Goal: Check status: Check status

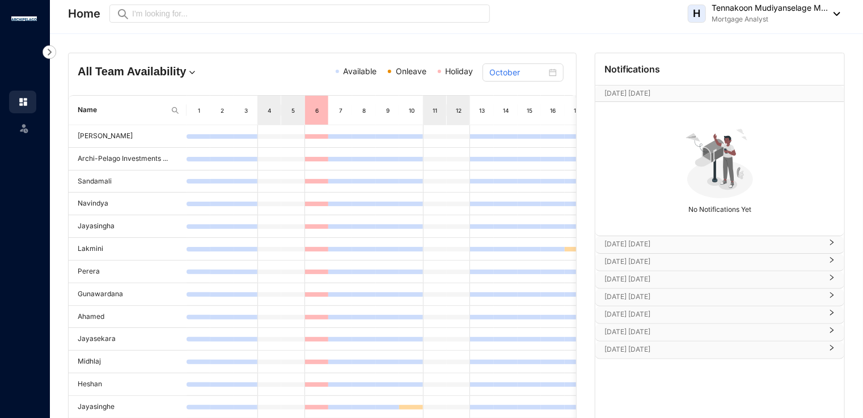
click at [356, 71] on span "Available" at bounding box center [359, 71] width 33 height 10
click at [299, 69] on div "[DATE]" at bounding box center [279, 78] width 39 height 20
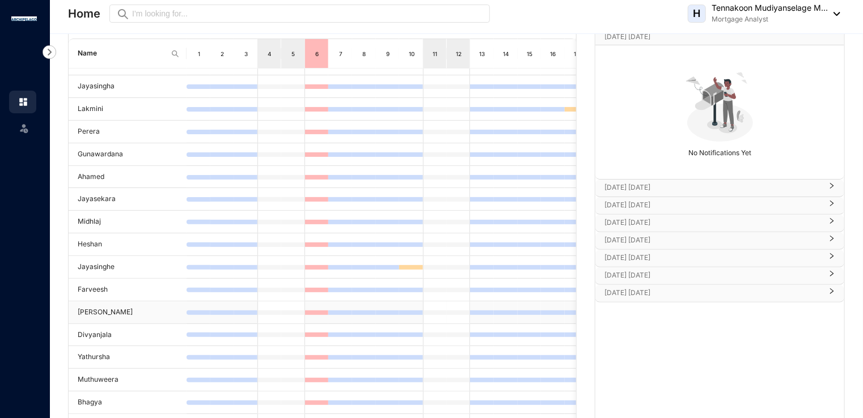
scroll to position [139, 0]
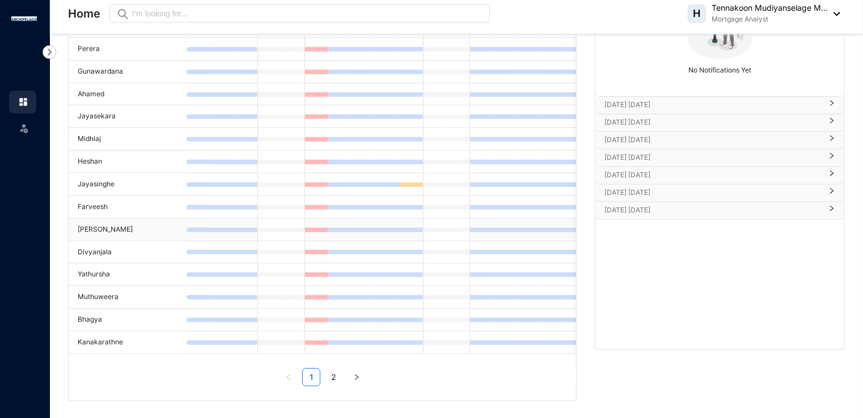
click at [94, 220] on td "[PERSON_NAME]" at bounding box center [128, 230] width 118 height 23
click at [252, 228] on div at bounding box center [246, 230] width 24 height 5
click at [405, 225] on td at bounding box center [411, 230] width 24 height 23
click at [525, 228] on div at bounding box center [529, 230] width 24 height 5
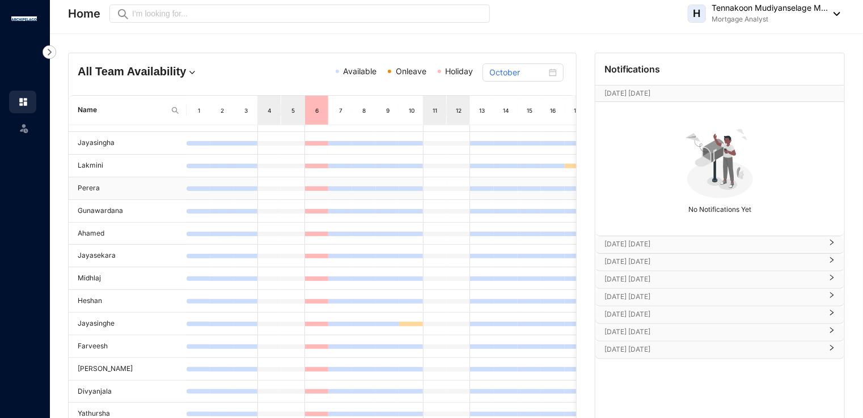
scroll to position [0, 0]
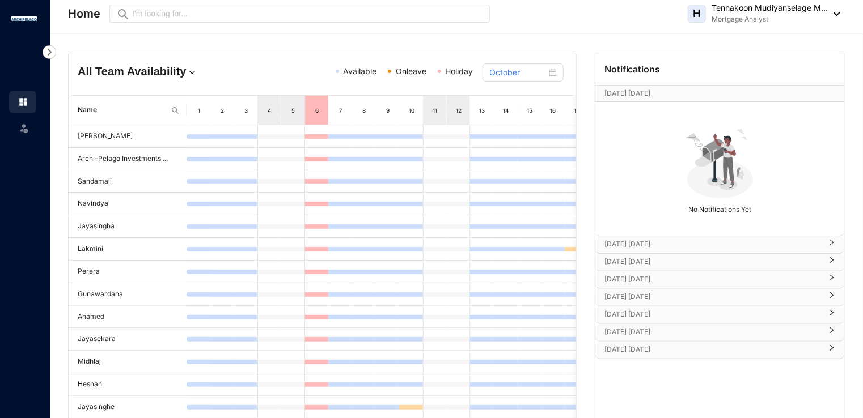
click at [25, 130] on img at bounding box center [23, 127] width 11 height 11
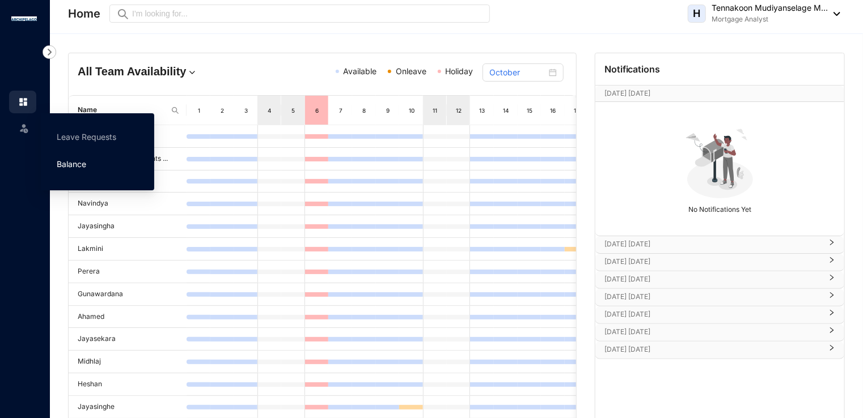
click at [75, 160] on link "Balance" at bounding box center [71, 164] width 29 height 10
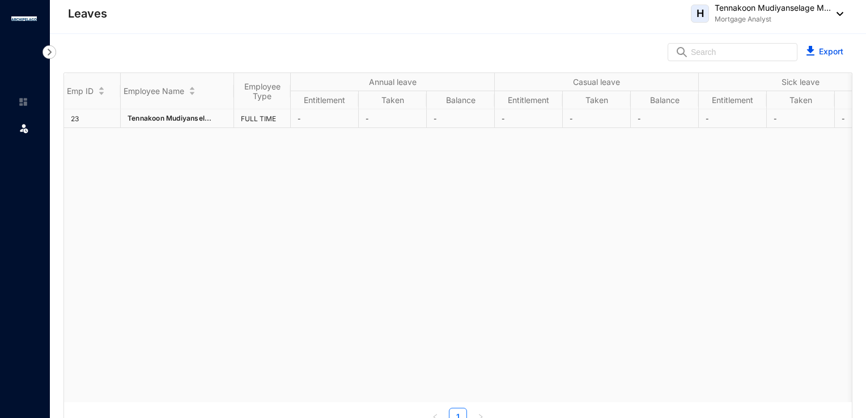
click at [503, 127] on td "-" at bounding box center [529, 118] width 68 height 19
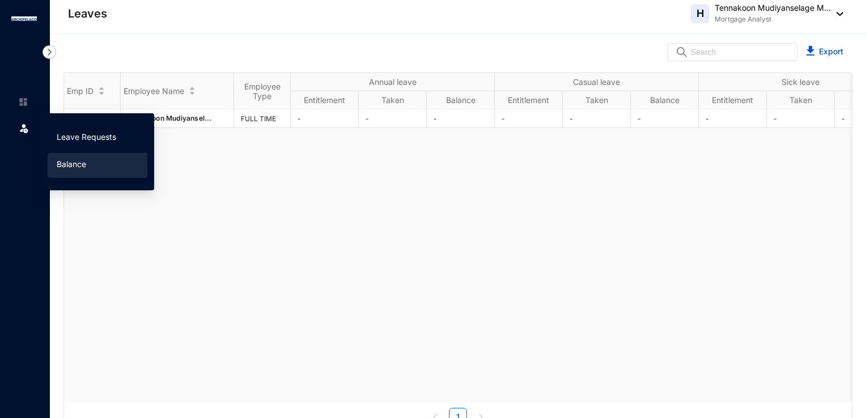
click at [75, 132] on link "Leave Requests" at bounding box center [87, 137] width 60 height 10
